Goal: Task Accomplishment & Management: Manage account settings

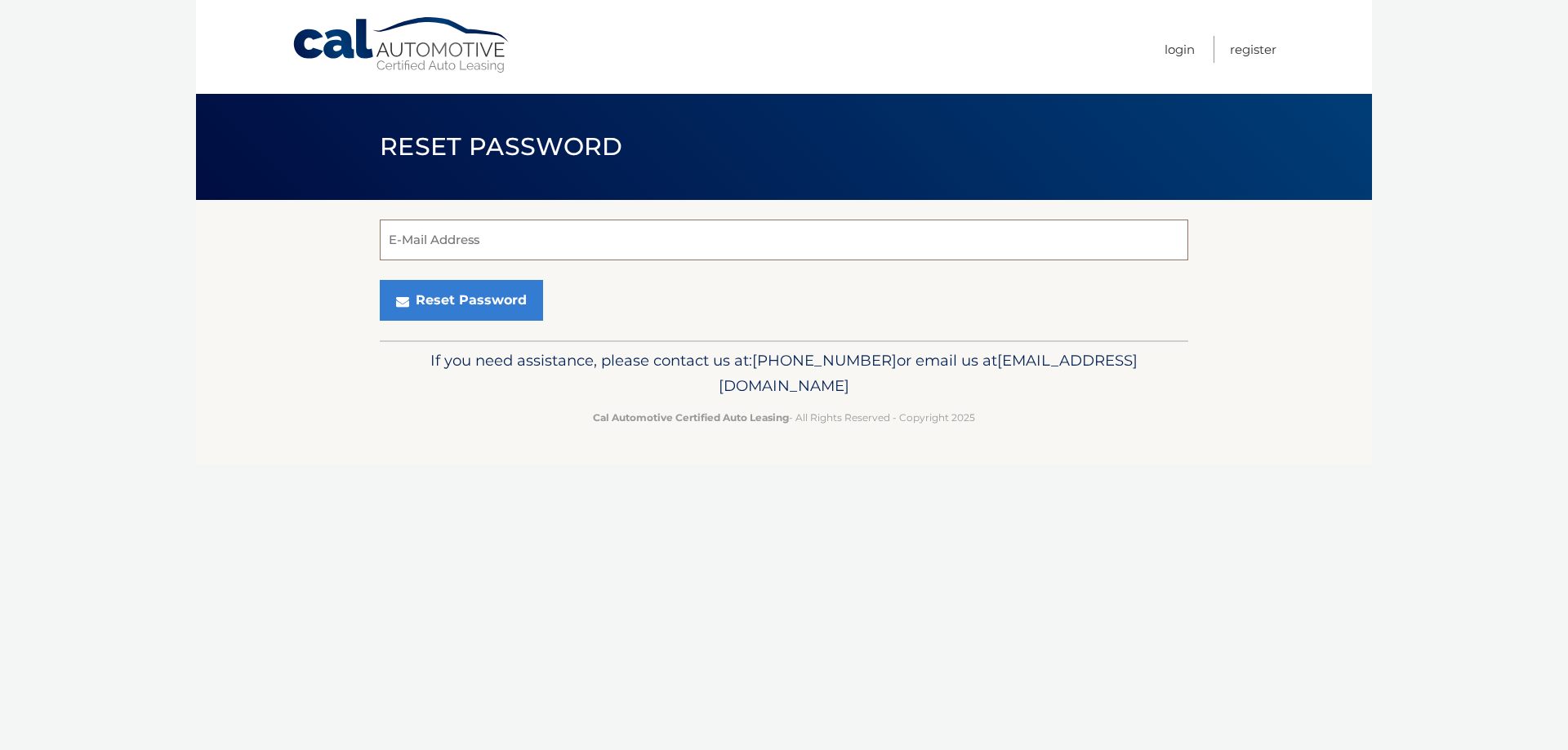
click at [518, 231] on input "E-Mail Address" at bounding box center [784, 240] width 808 height 41
type input "[EMAIL_ADDRESS][DOMAIN_NAME]"
click at [463, 301] on button "Reset Password" at bounding box center [461, 300] width 163 height 41
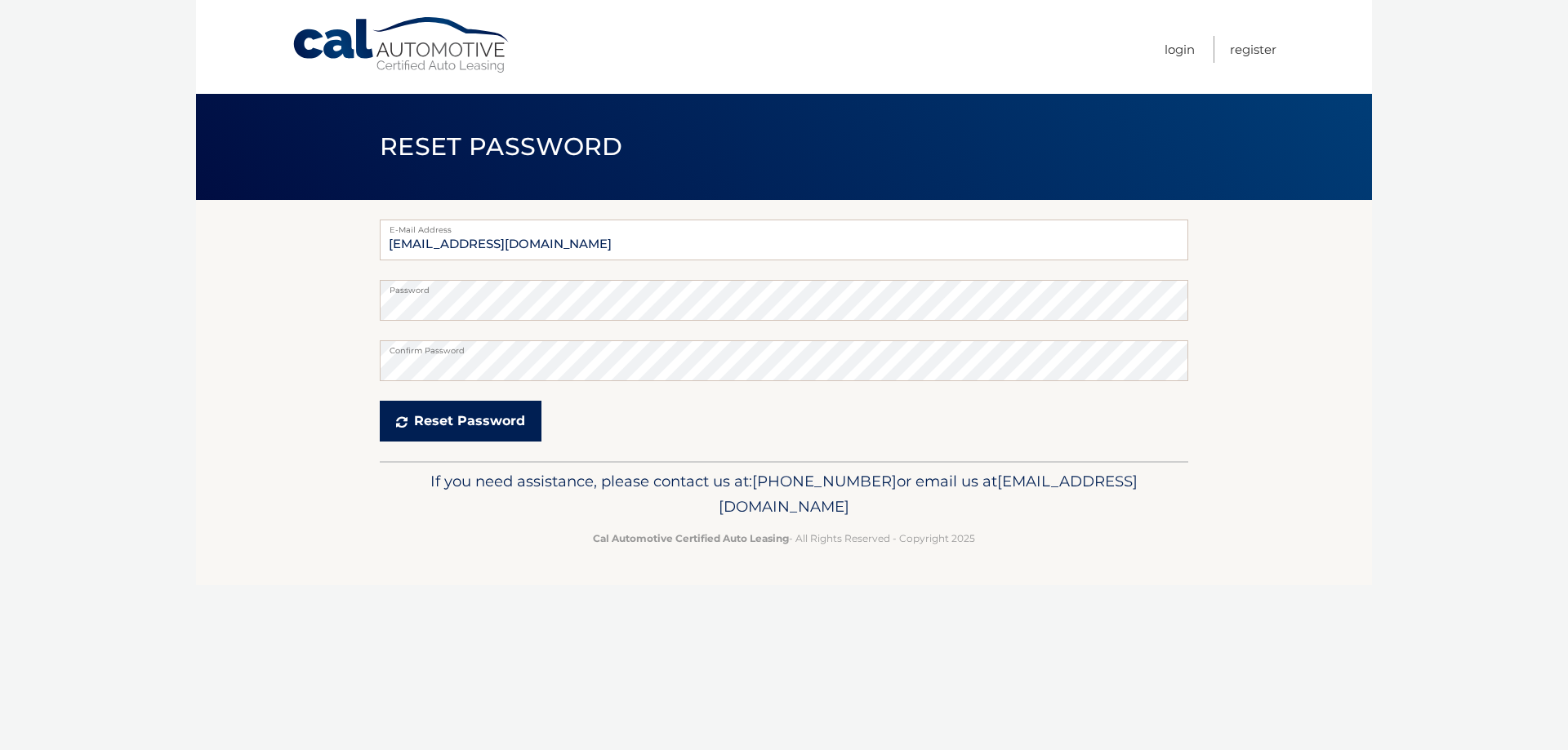
click at [476, 420] on button "Reset Password" at bounding box center [460, 421] width 162 height 41
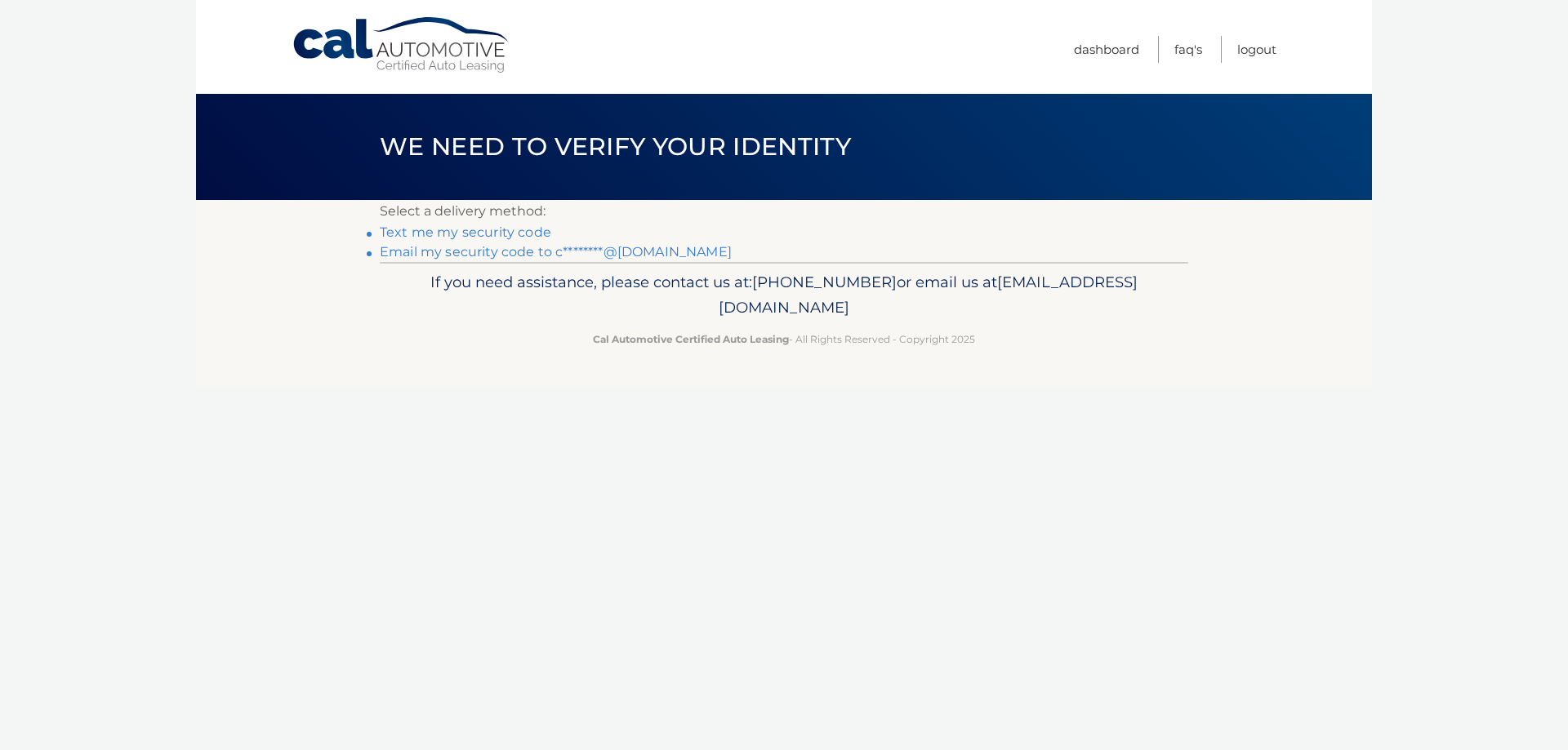
click at [493, 233] on link "Text me my security code" at bounding box center [465, 232] width 172 height 16
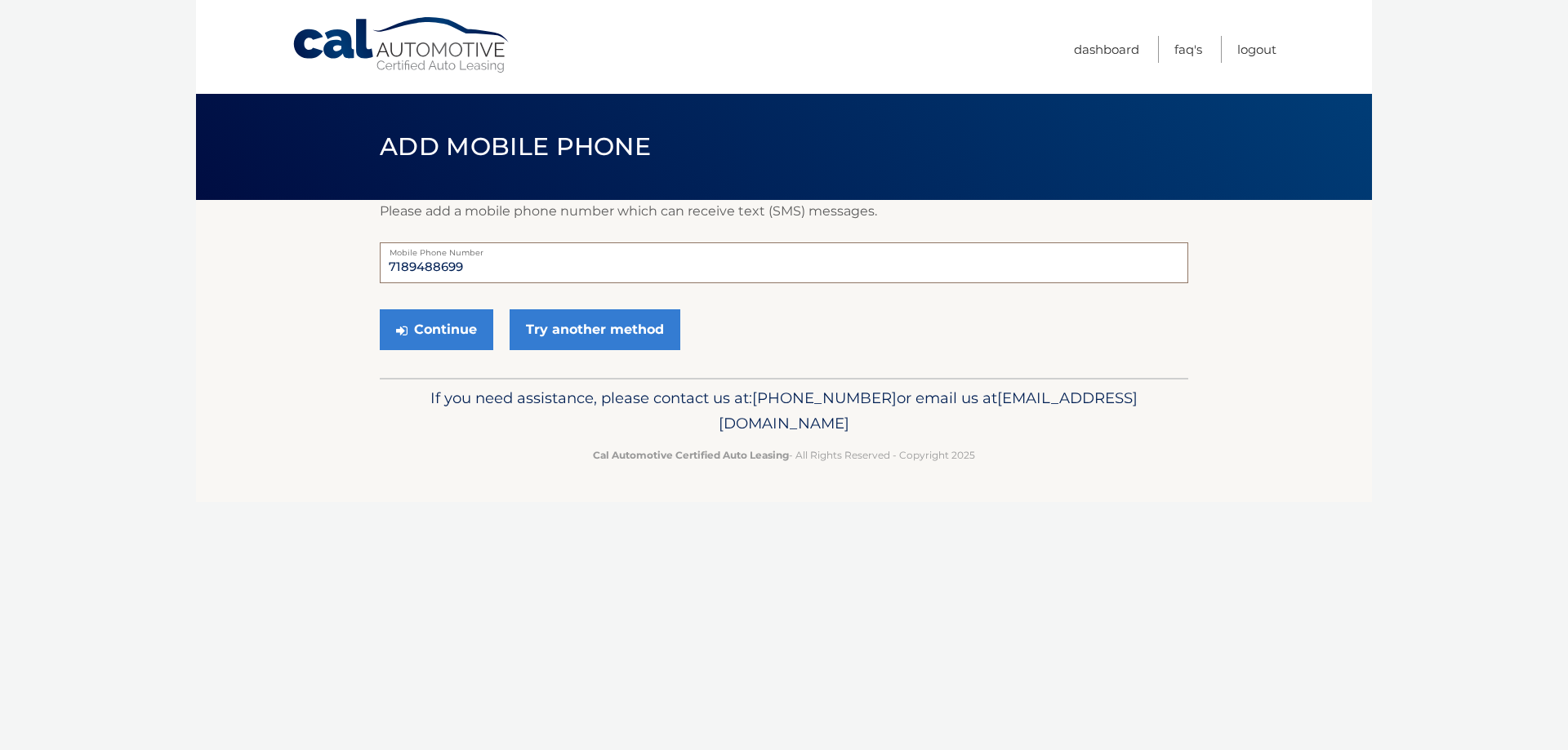
click at [482, 266] on input "7189488699" at bounding box center [784, 263] width 808 height 41
type input "7"
type input "3476809861"
click at [450, 330] on button "Continue" at bounding box center [436, 329] width 114 height 41
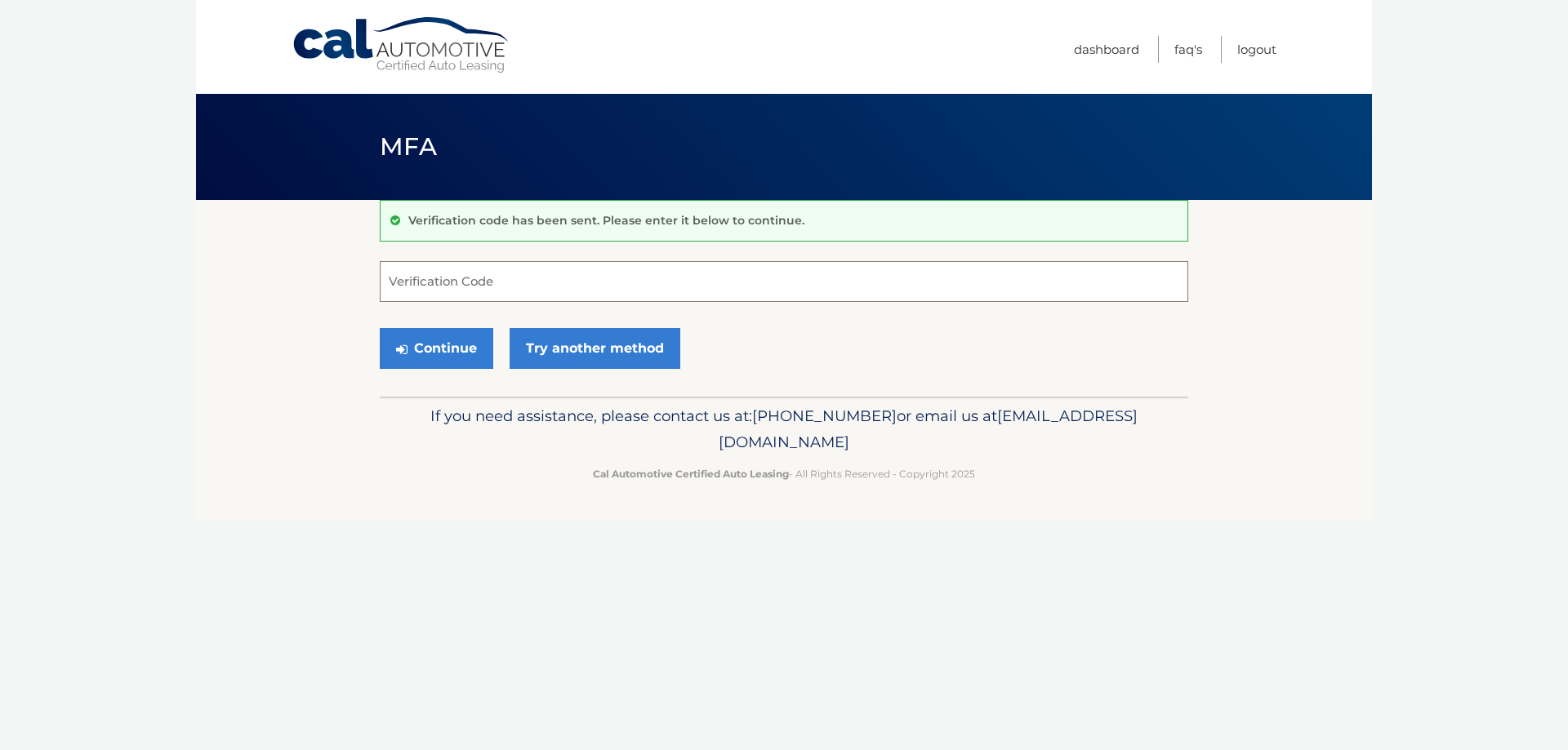
click at [451, 294] on input "Verification Code" at bounding box center [784, 281] width 808 height 41
type input "292999"
click at [443, 354] on button "Continue" at bounding box center [436, 349] width 114 height 41
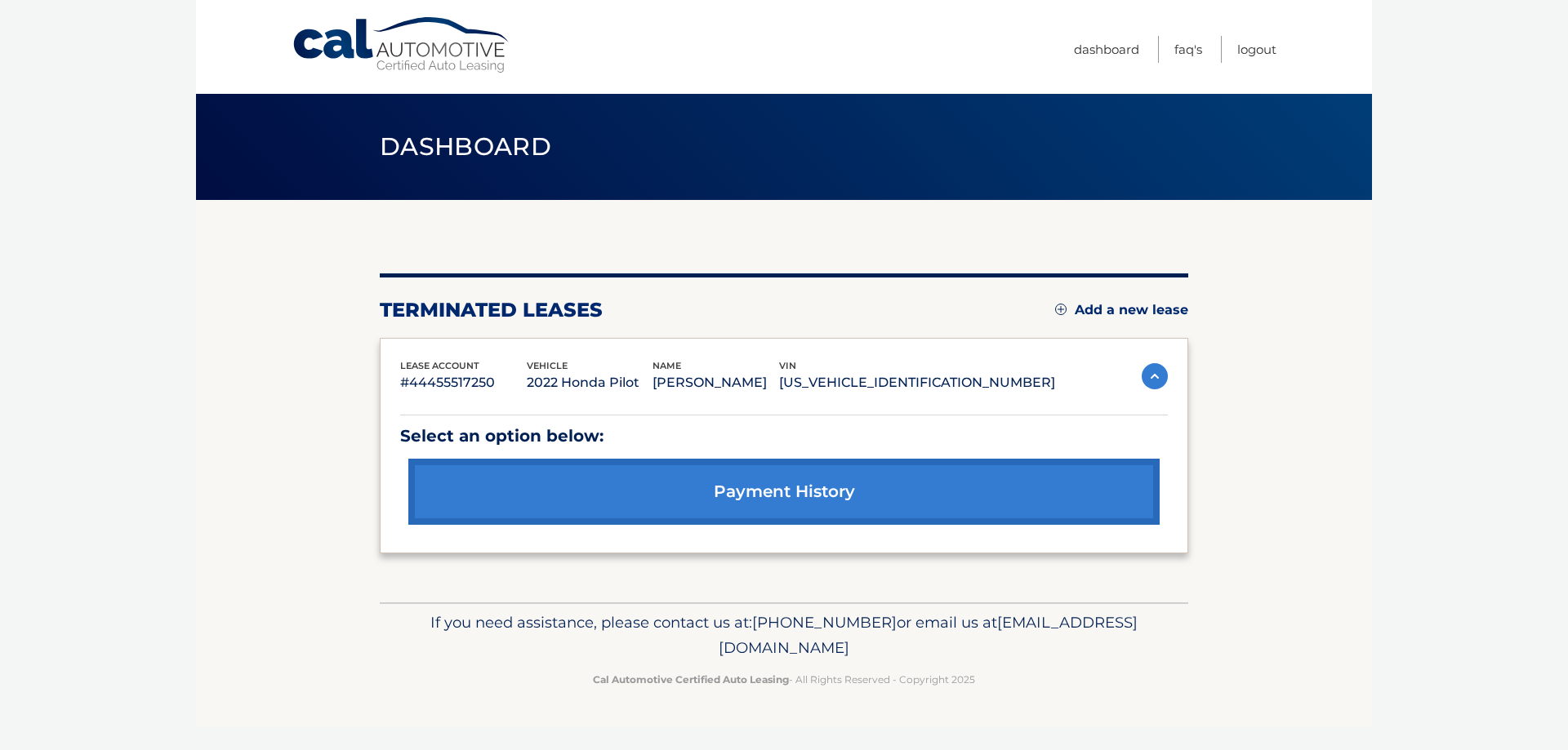
click at [764, 485] on link "payment history" at bounding box center [784, 492] width 751 height 66
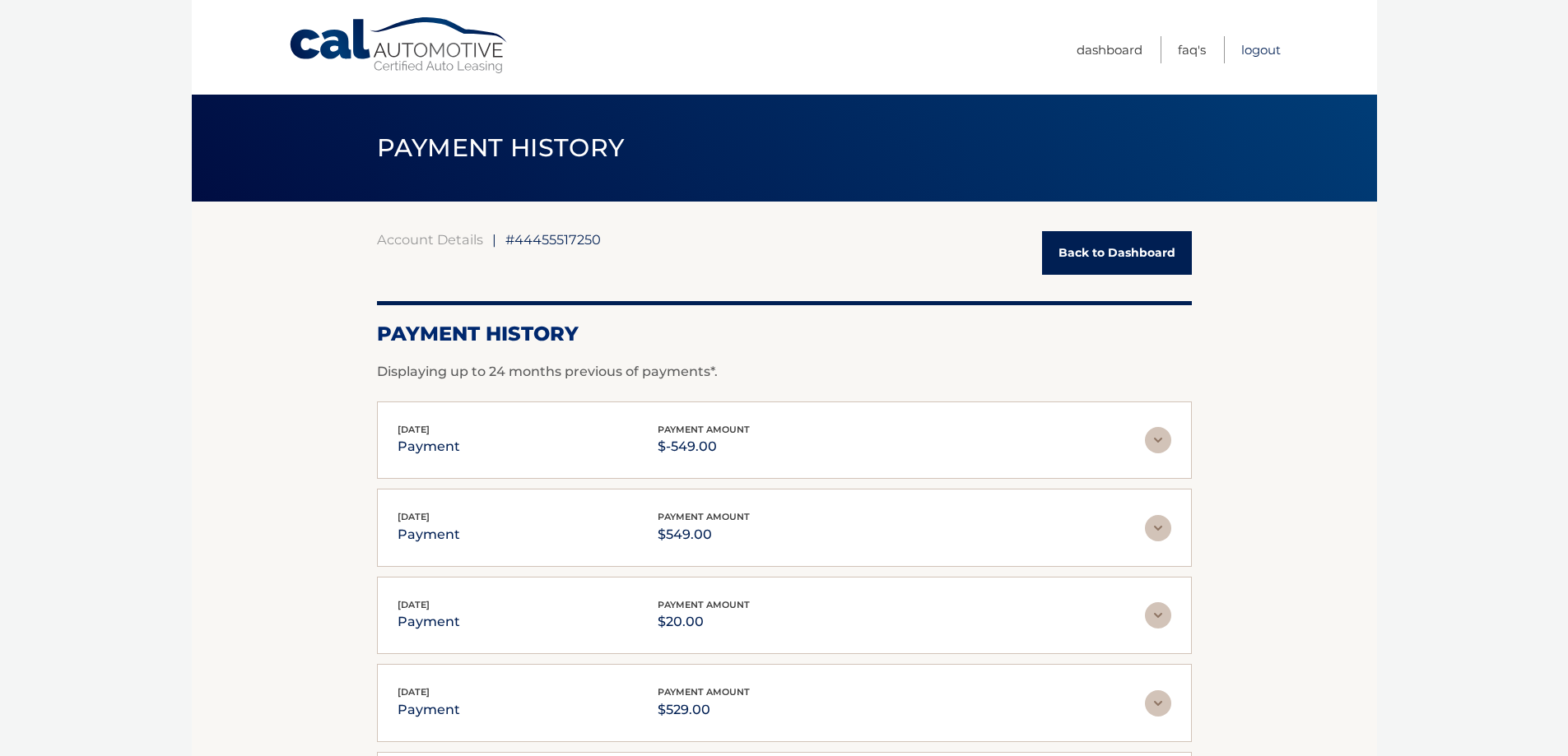
click at [1264, 46] on link "Logout" at bounding box center [1260, 49] width 39 height 27
